Goal: Transaction & Acquisition: Purchase product/service

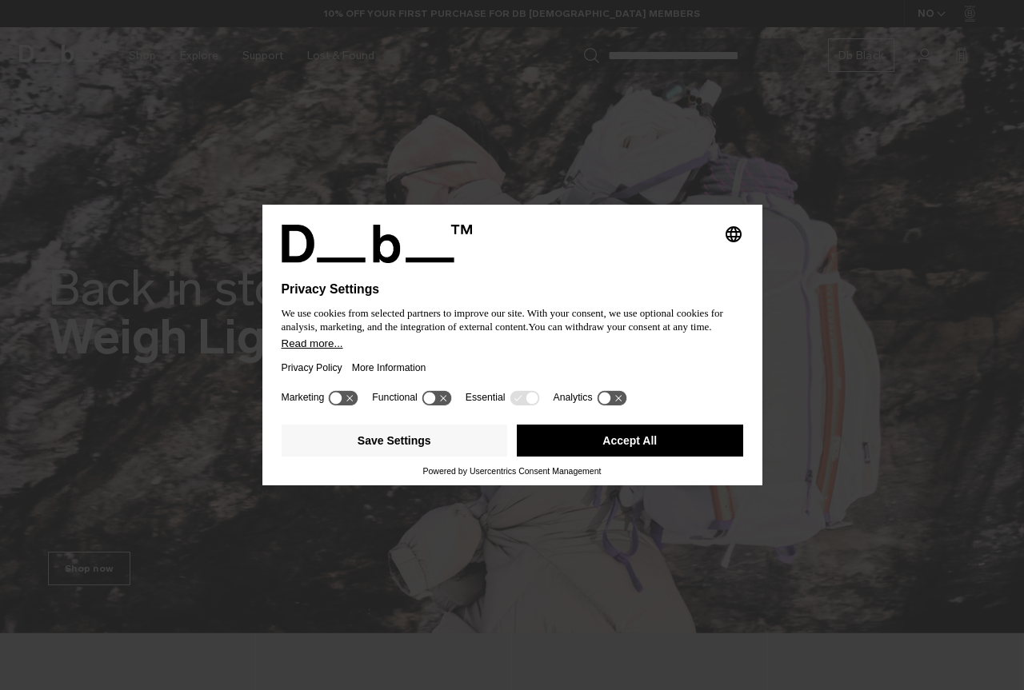
click at [594, 433] on button "Accept All" at bounding box center [630, 441] width 226 height 32
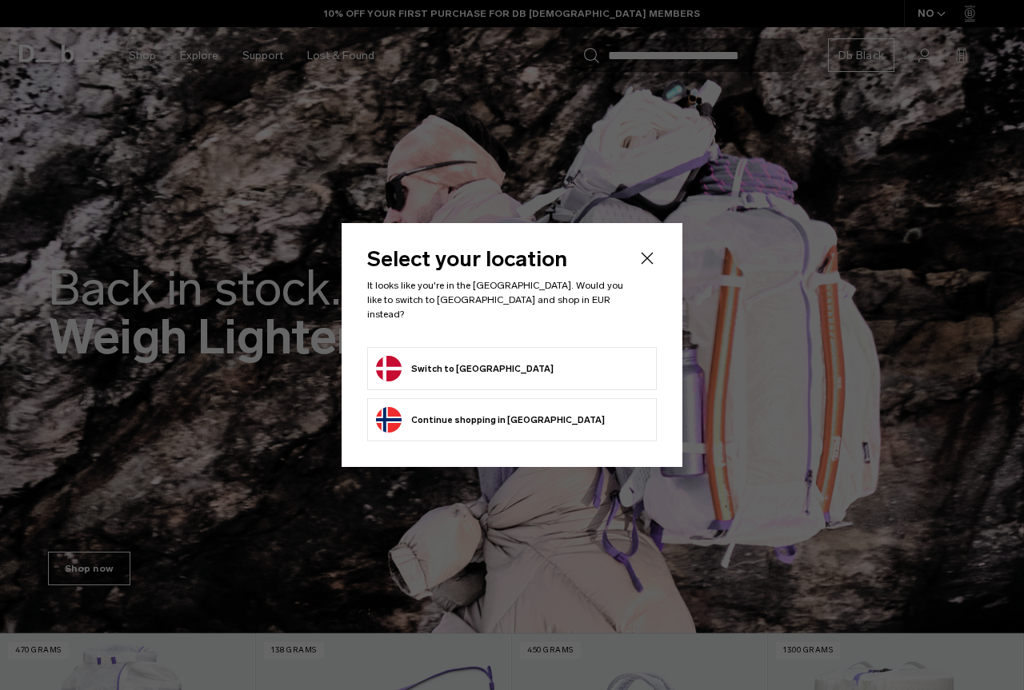
click at [469, 363] on button "Switch to [GEOGRAPHIC_DATA]" at bounding box center [465, 369] width 178 height 26
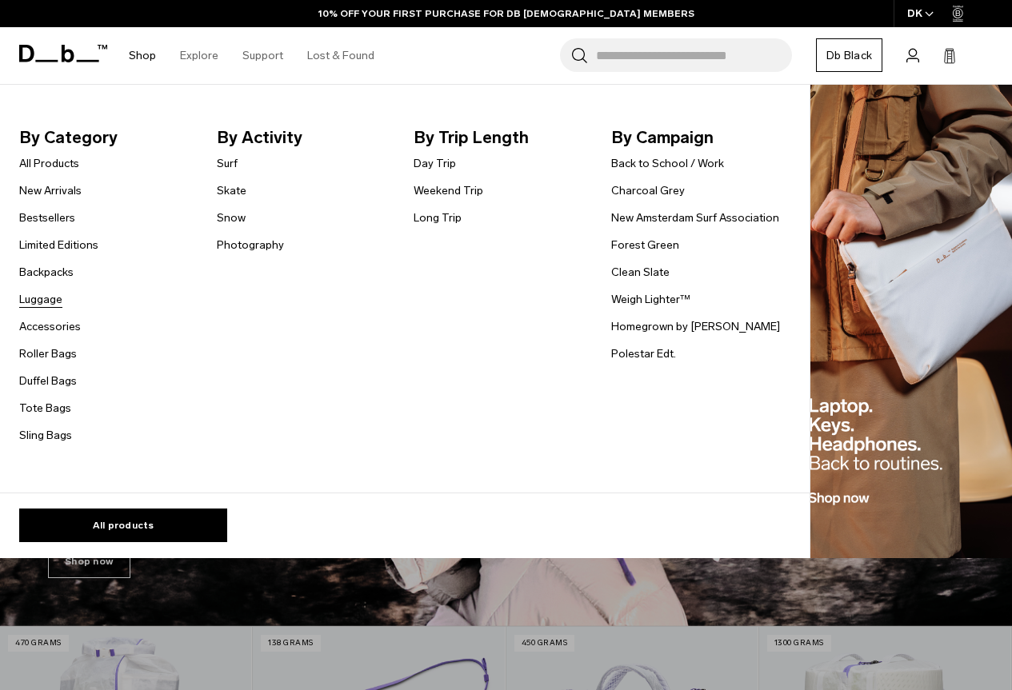
click at [54, 298] on link "Luggage" at bounding box center [40, 299] width 43 height 17
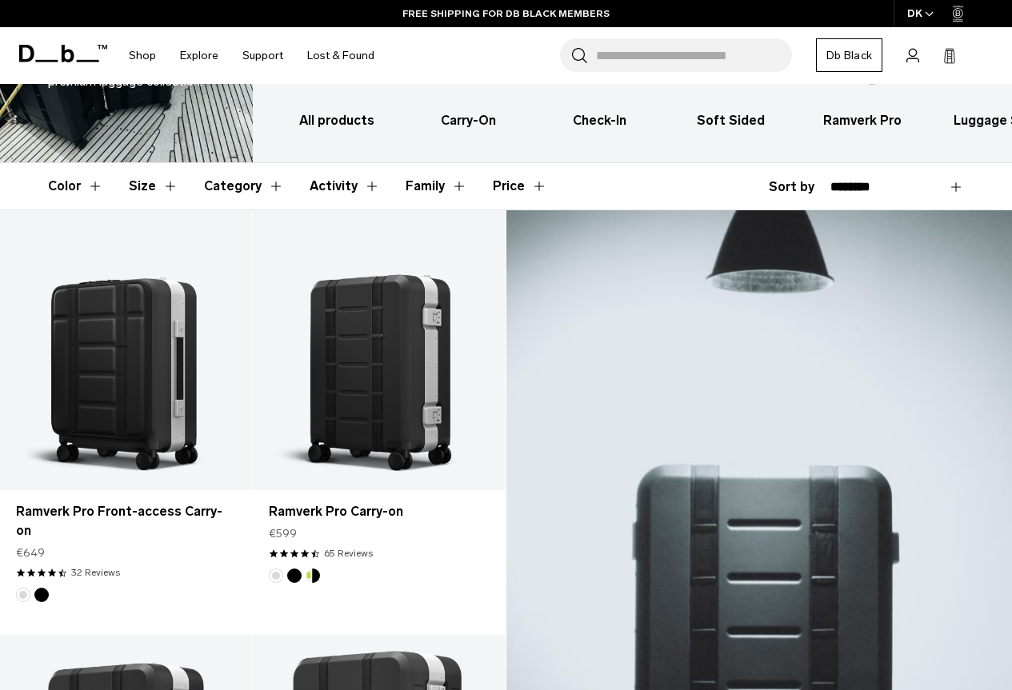
click at [959, 13] on icon at bounding box center [958, 13] width 5 height 6
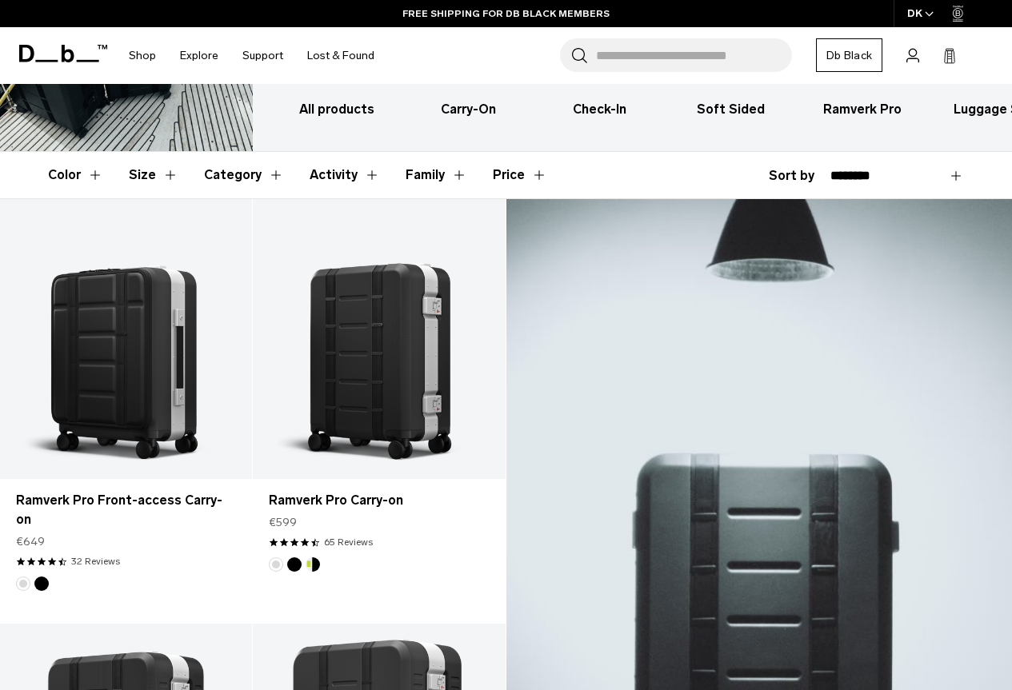
scroll to position [240, 0]
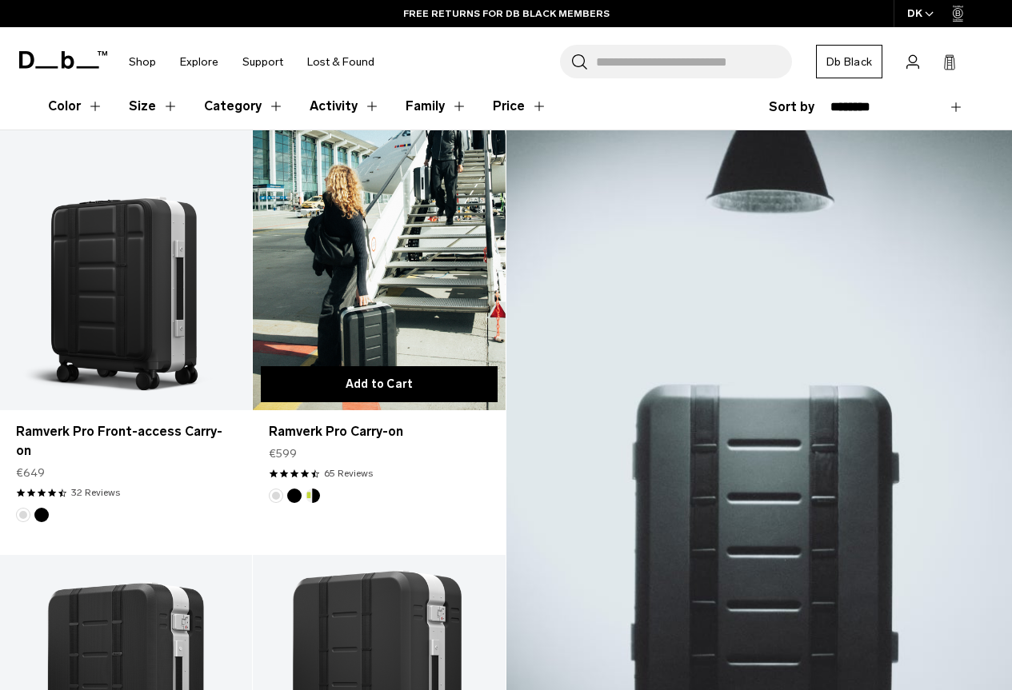
click at [385, 382] on button "Add to Cart" at bounding box center [379, 384] width 236 height 36
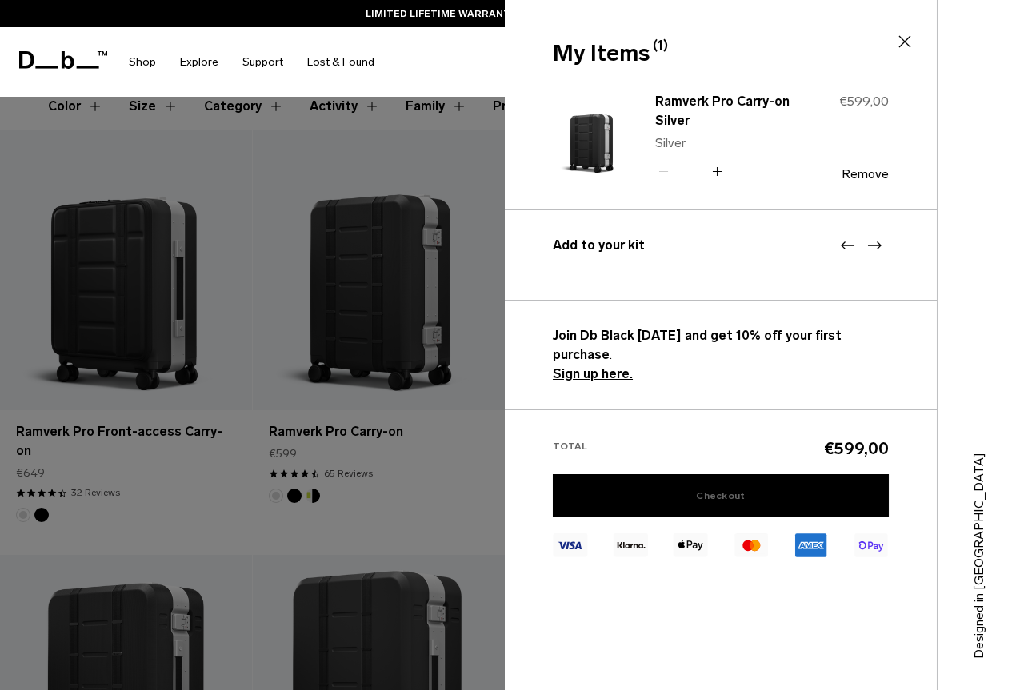
click at [721, 474] on link "Checkout" at bounding box center [721, 495] width 336 height 43
